Goal: Information Seeking & Learning: Learn about a topic

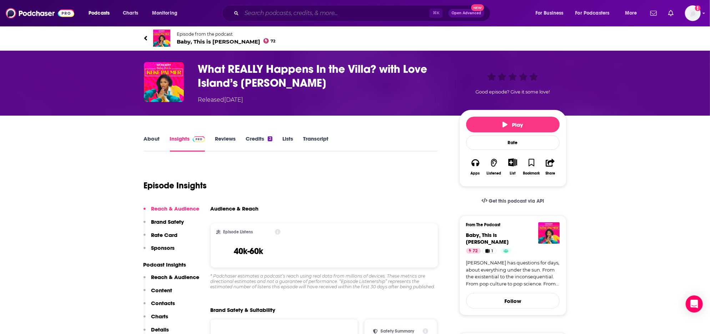
click at [265, 12] on input "Search podcasts, credits, & more..." at bounding box center [336, 12] width 188 height 11
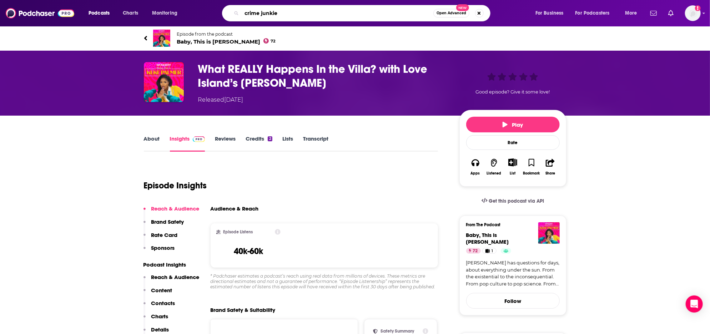
type input "crime junkies"
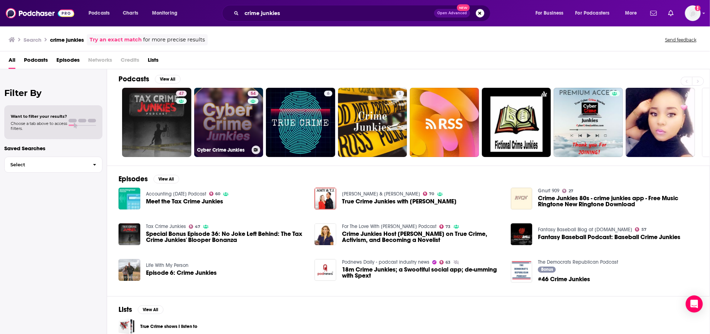
scroll to position [7, 0]
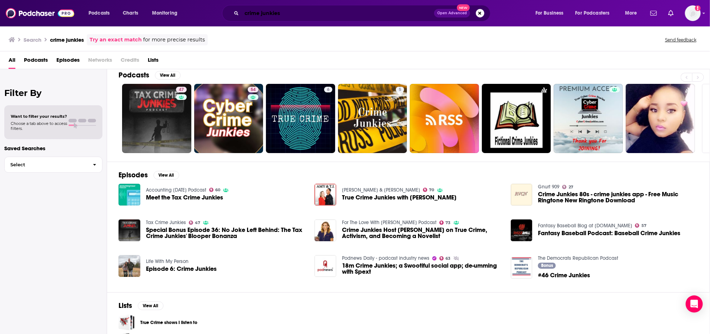
click at [280, 13] on input "crime junkies" at bounding box center [338, 12] width 192 height 11
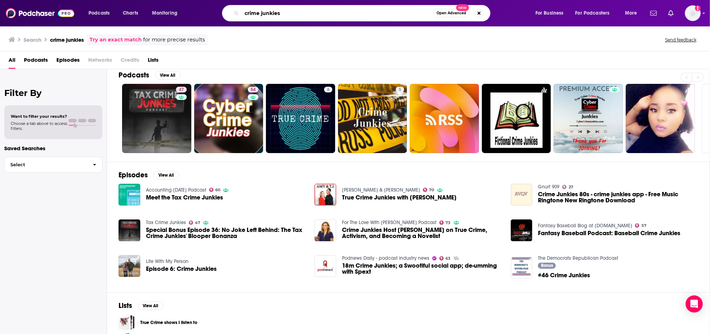
click at [280, 13] on input "crime junkies" at bounding box center [338, 12] width 192 height 11
type input "Crime Junkie"
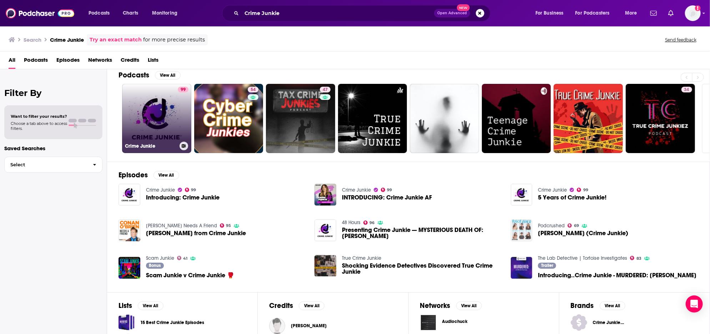
click at [154, 101] on link "99 Crime Junkie" at bounding box center [156, 118] width 69 height 69
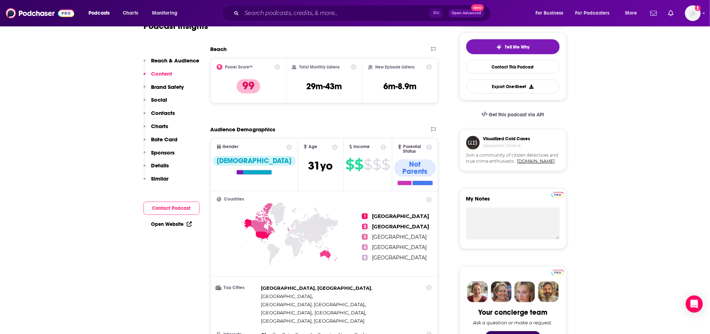
scroll to position [160, 0]
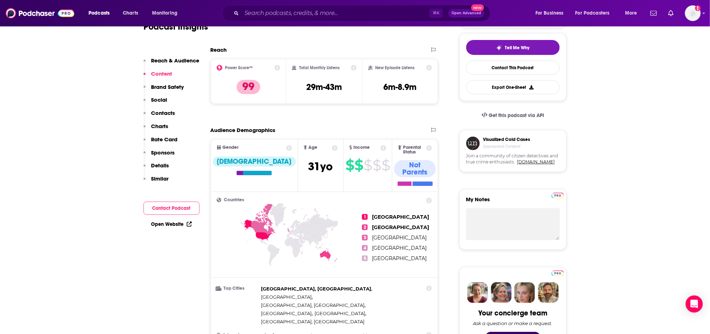
click at [156, 124] on p "Charts" at bounding box center [159, 126] width 17 height 7
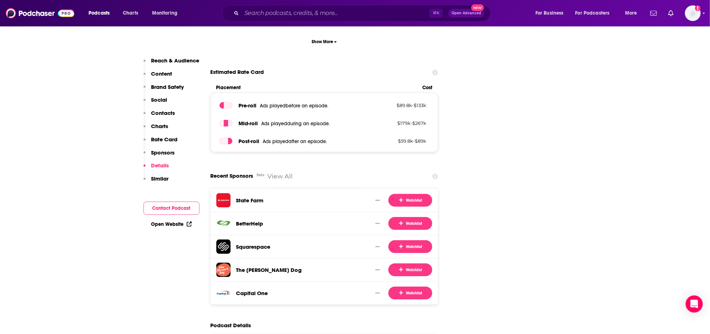
scroll to position [1289, 0]
